Goal: Transaction & Acquisition: Purchase product/service

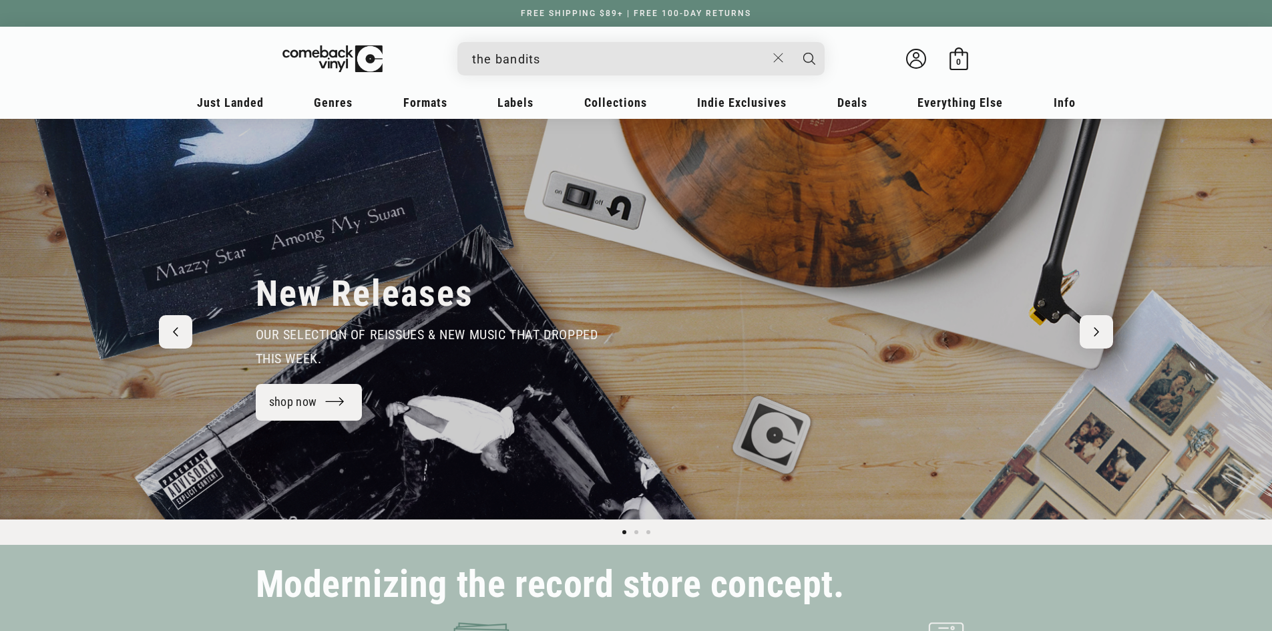
type input "the bandits"
click at [793, 42] on button "Search" at bounding box center [809, 58] width 33 height 33
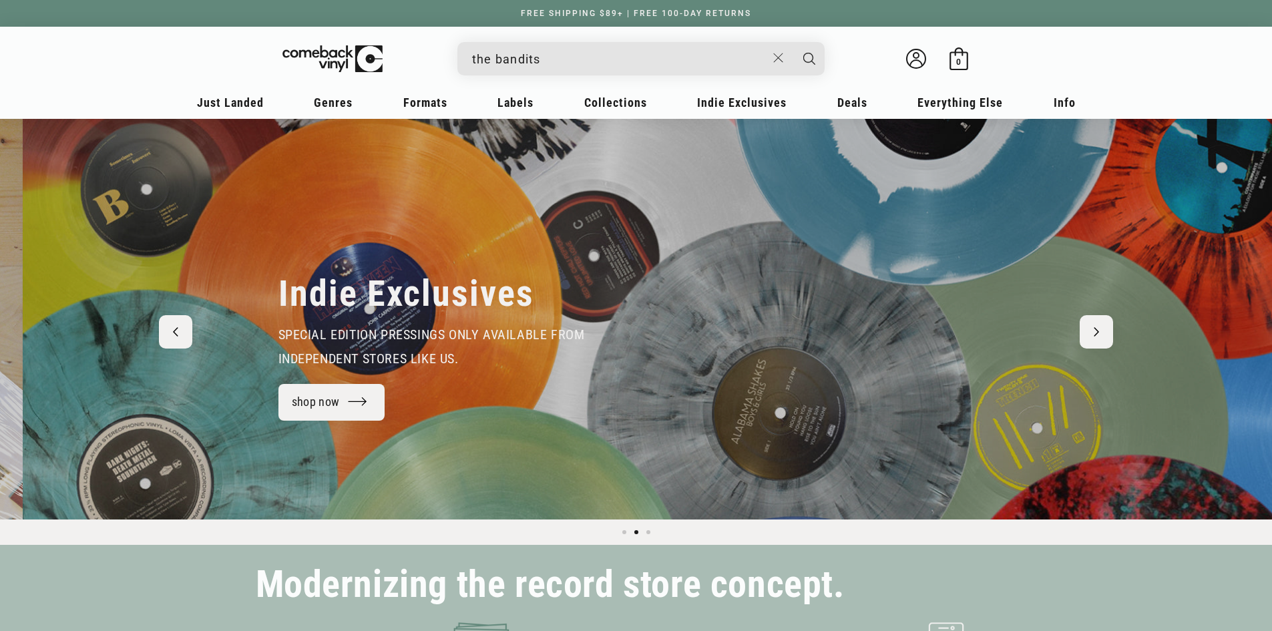
scroll to position [0, 1272]
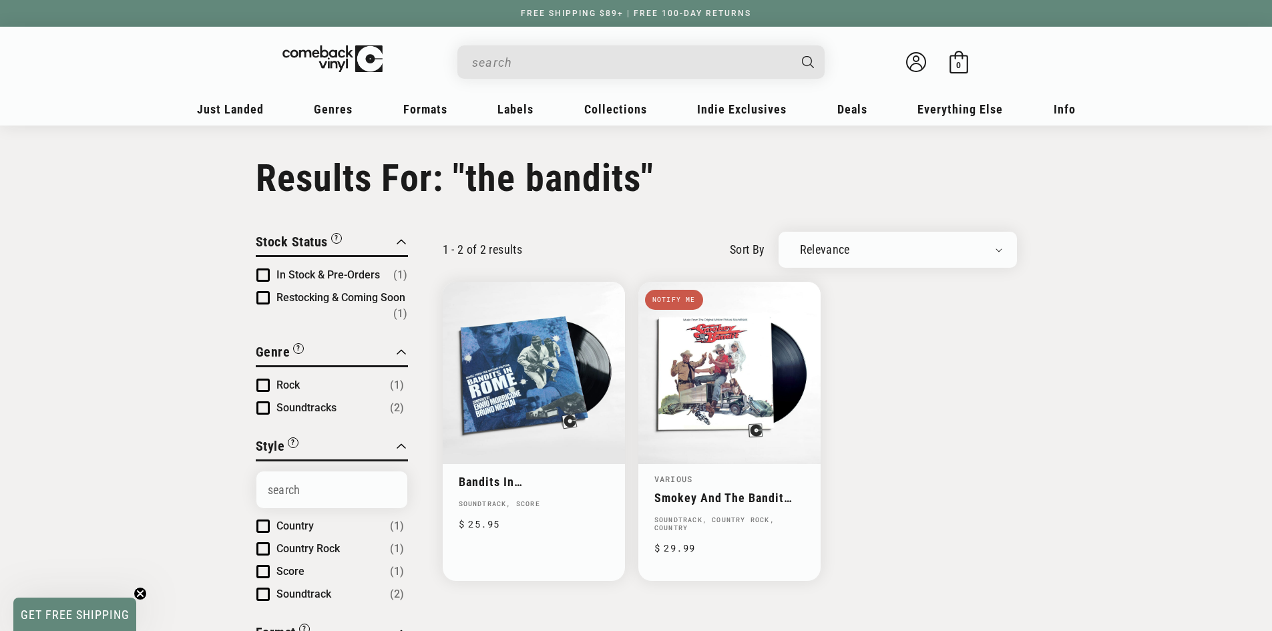
drag, startPoint x: 807, startPoint y: 14, endPoint x: 1014, endPoint y: 79, distance: 216.3
click at [598, 53] on input "the bandits" at bounding box center [630, 62] width 317 height 27
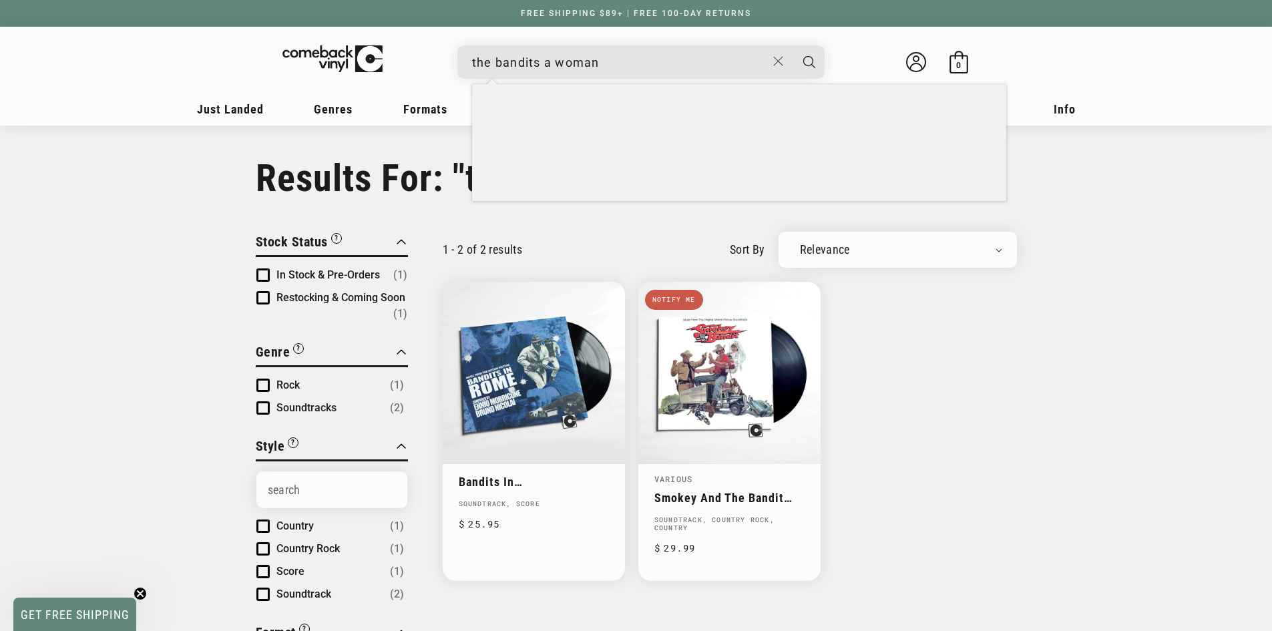
type input "the bandits a woman"
click at [793, 45] on button "Search" at bounding box center [809, 61] width 33 height 33
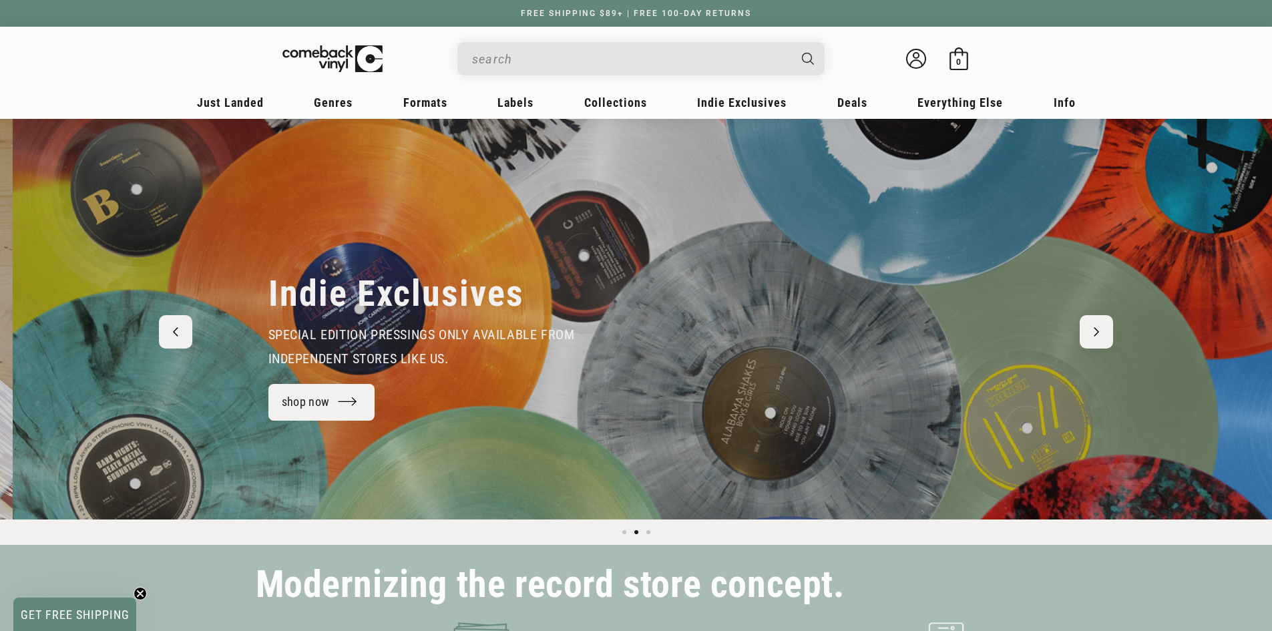
scroll to position [0, 1272]
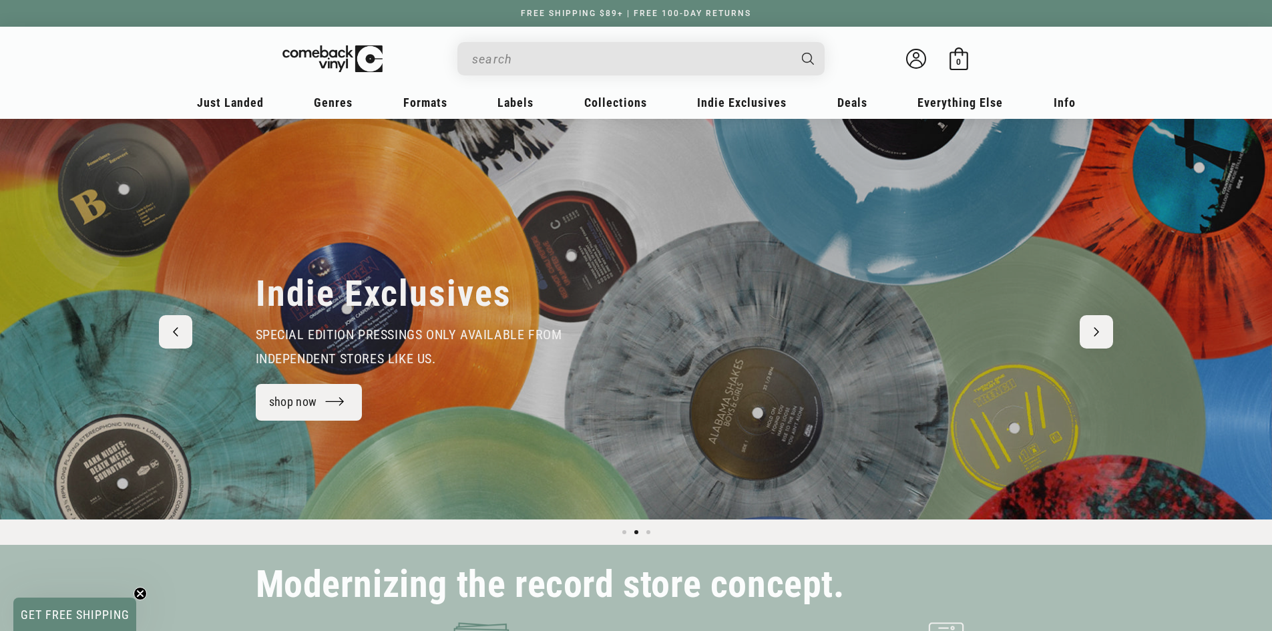
click at [506, 62] on input "Search" at bounding box center [630, 58] width 317 height 27
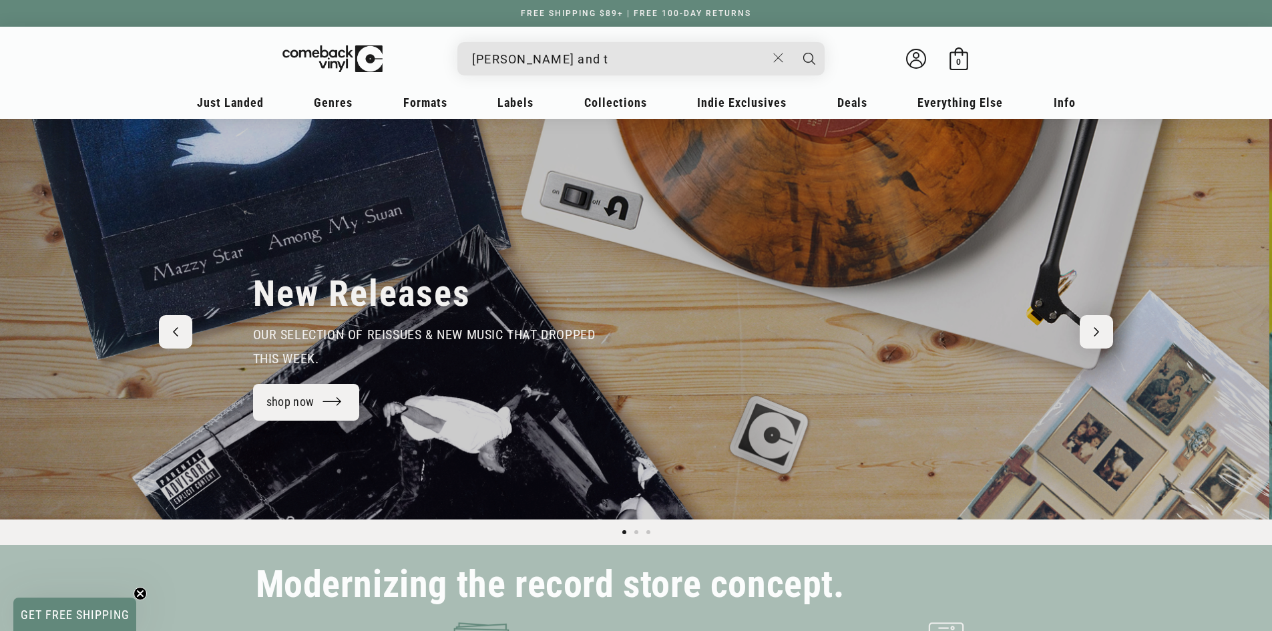
scroll to position [0, 0]
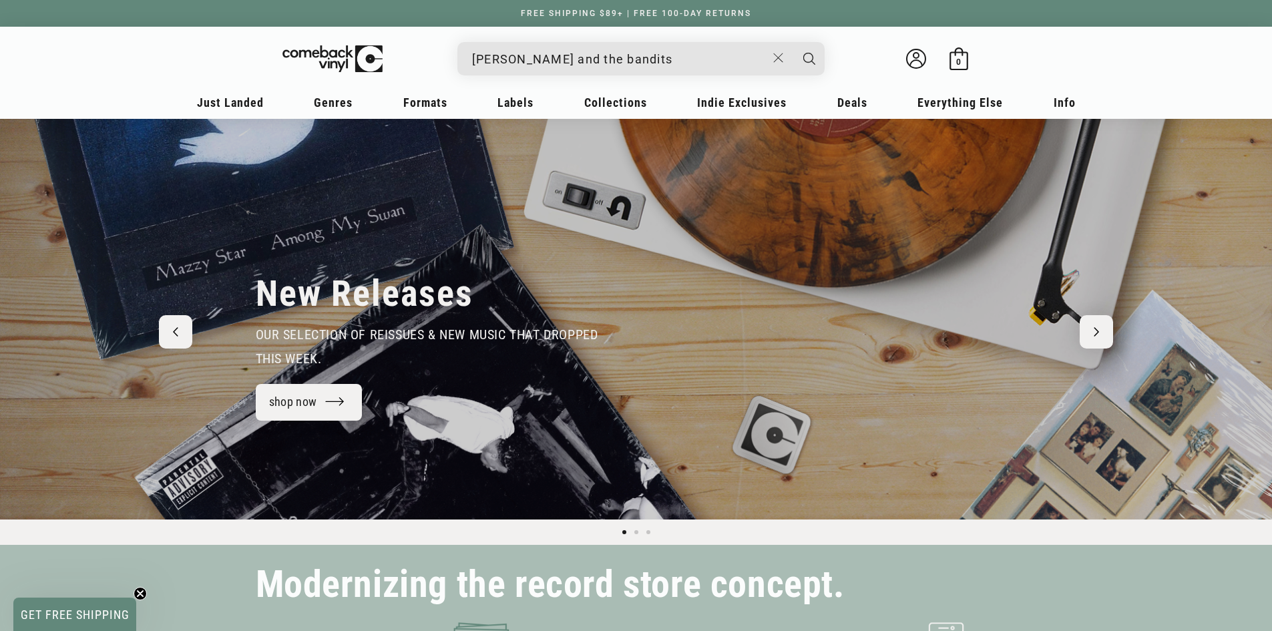
type input "chrles okelly and the bandits"
click at [793, 42] on button "Search" at bounding box center [809, 58] width 33 height 33
